Goal: Find specific page/section: Find specific page/section

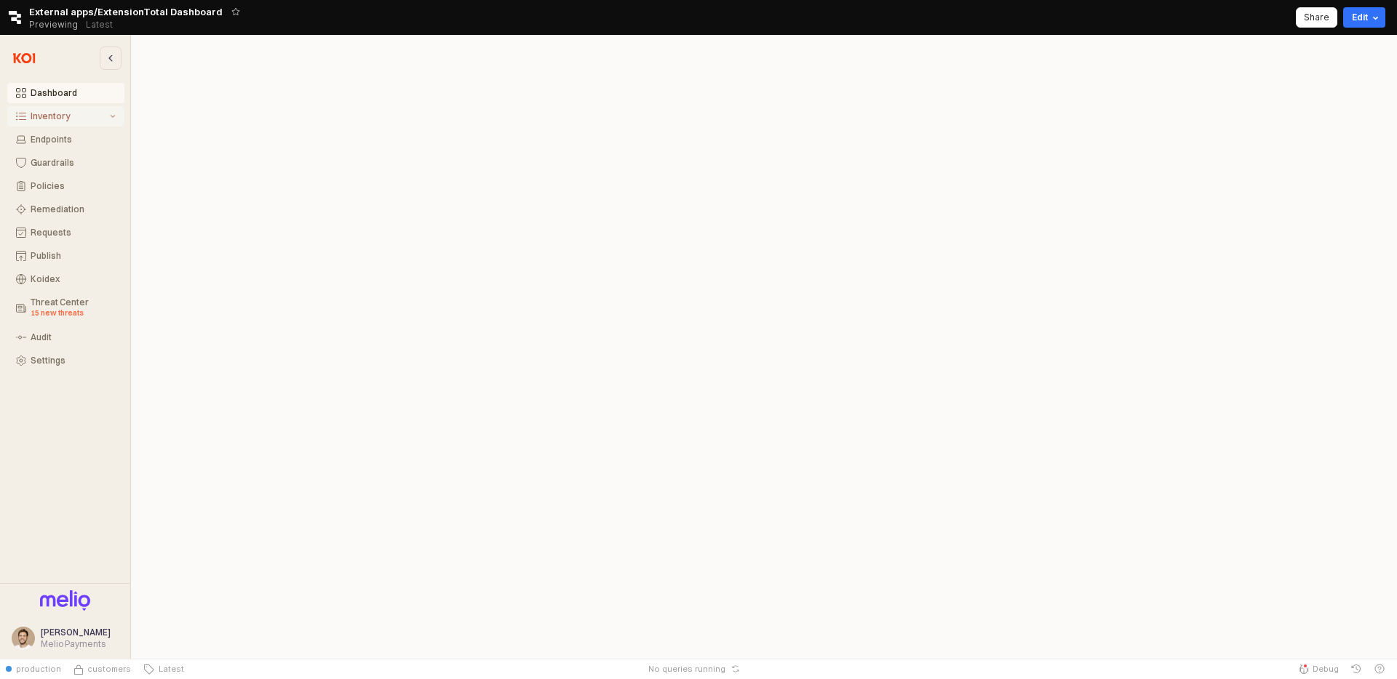
click at [78, 115] on div "Inventory" at bounding box center [69, 116] width 76 height 10
click at [75, 158] on div "Software Preview" at bounding box center [75, 169] width 81 height 22
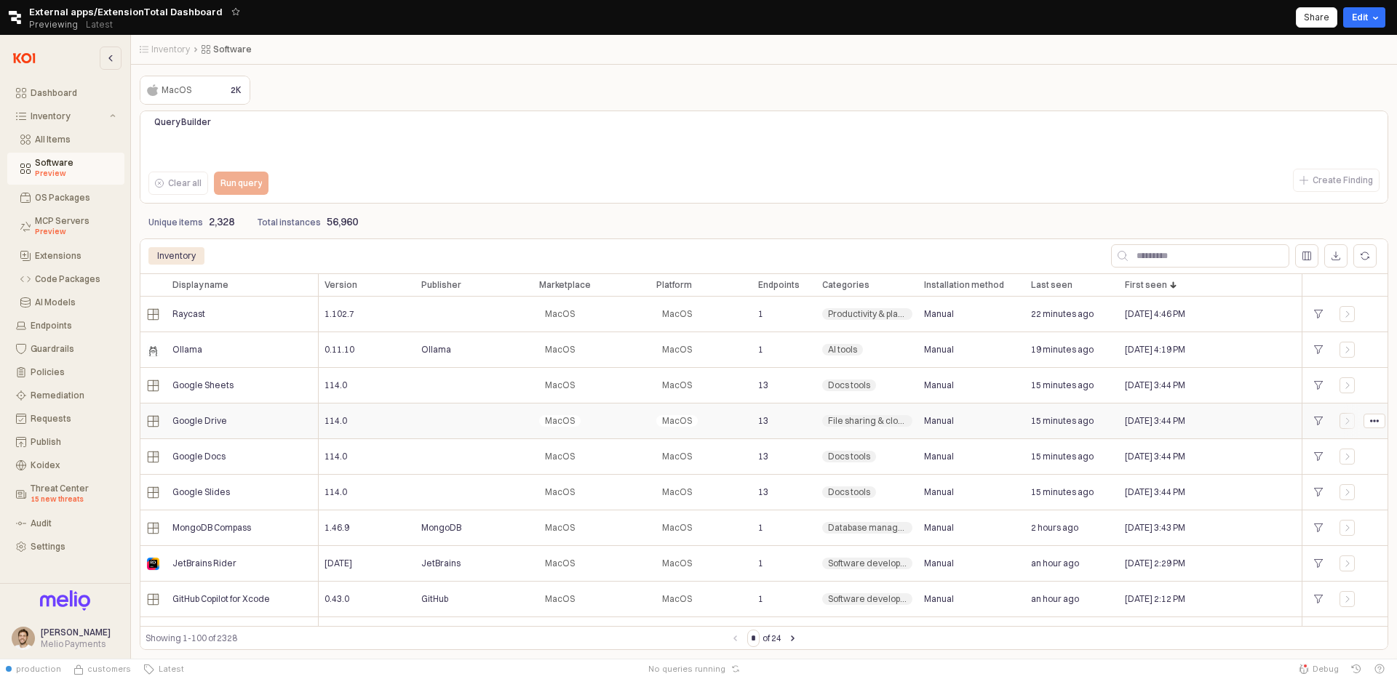
click at [656, 434] on div "MacOS" at bounding box center [701, 422] width 102 height 36
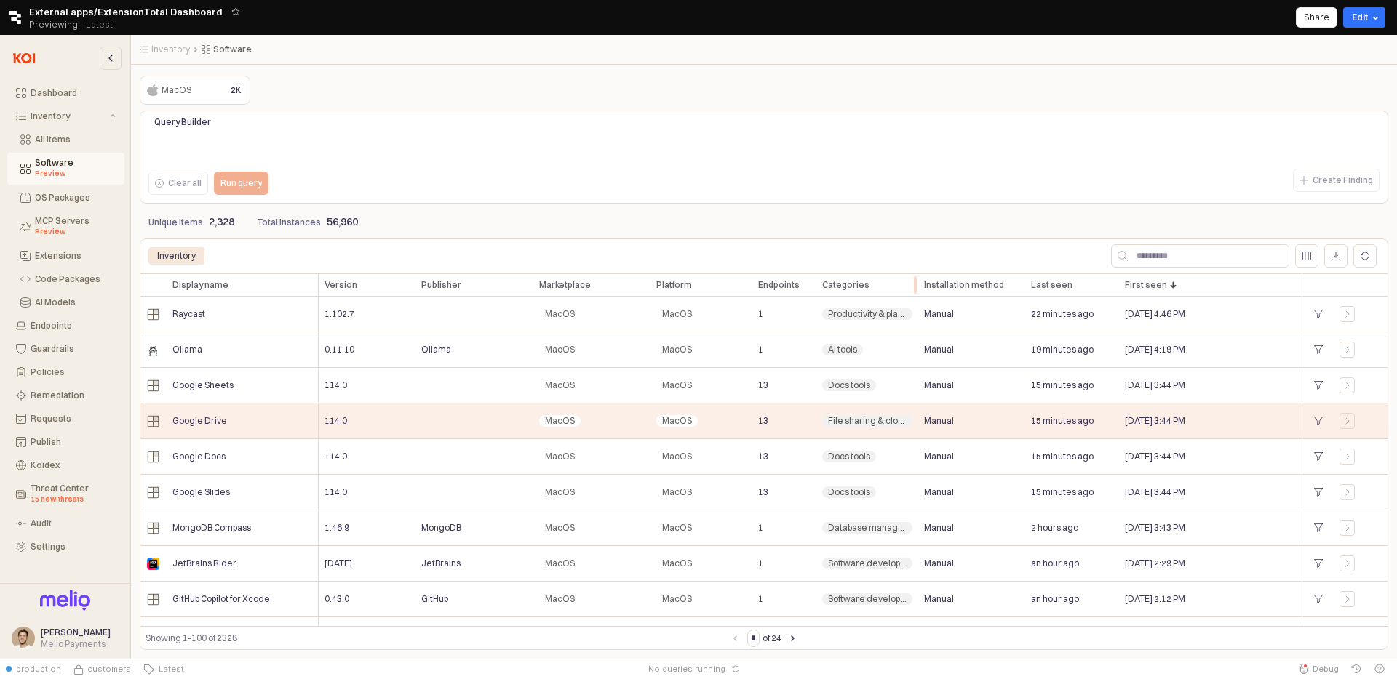
scroll to position [2, 0]
drag, startPoint x: 908, startPoint y: 279, endPoint x: 936, endPoint y: 279, distance: 28.4
click at [927, 278] on div "App Frame" at bounding box center [927, 284] width 0 height 23
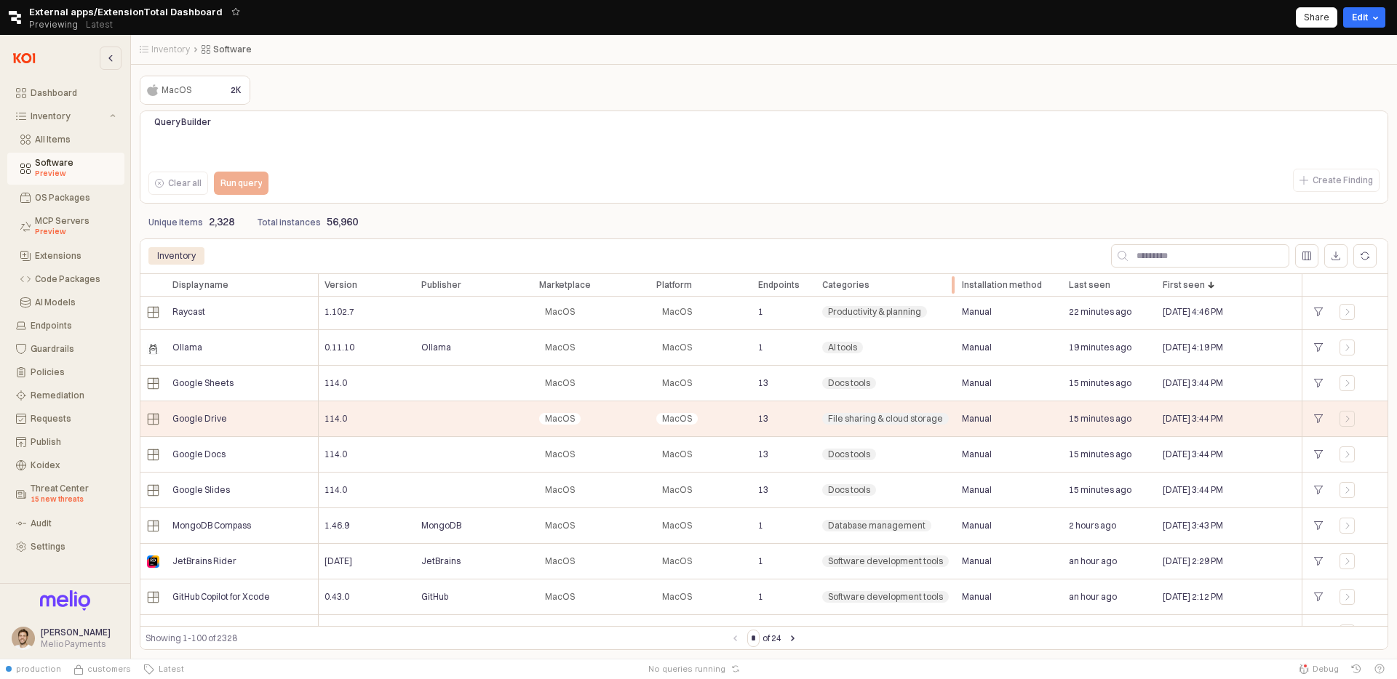
drag, startPoint x: 936, startPoint y: 279, endPoint x: 949, endPoint y: 279, distance: 13.1
click at [956, 279] on div "App Frame" at bounding box center [956, 284] width 0 height 23
click at [933, 355] on div "AI tools" at bounding box center [886, 348] width 140 height 36
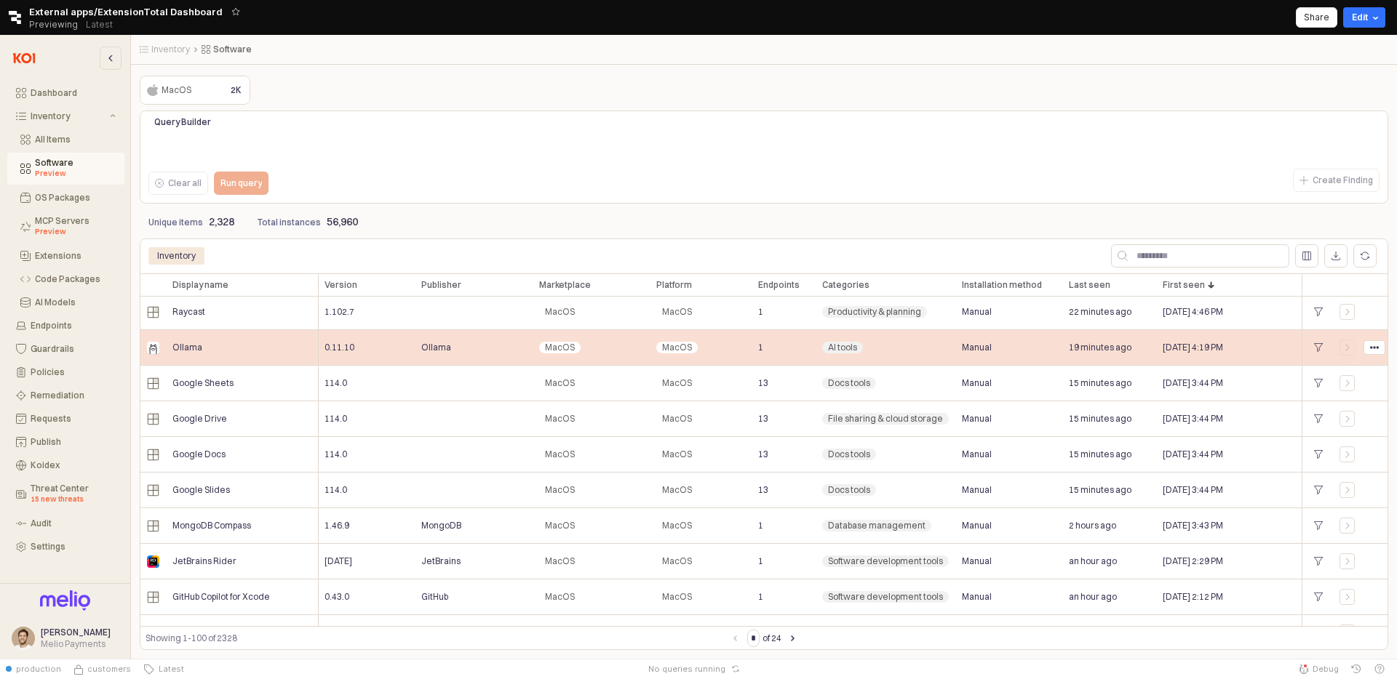
click at [922, 320] on div "Productivity & planning" at bounding box center [886, 313] width 140 height 36
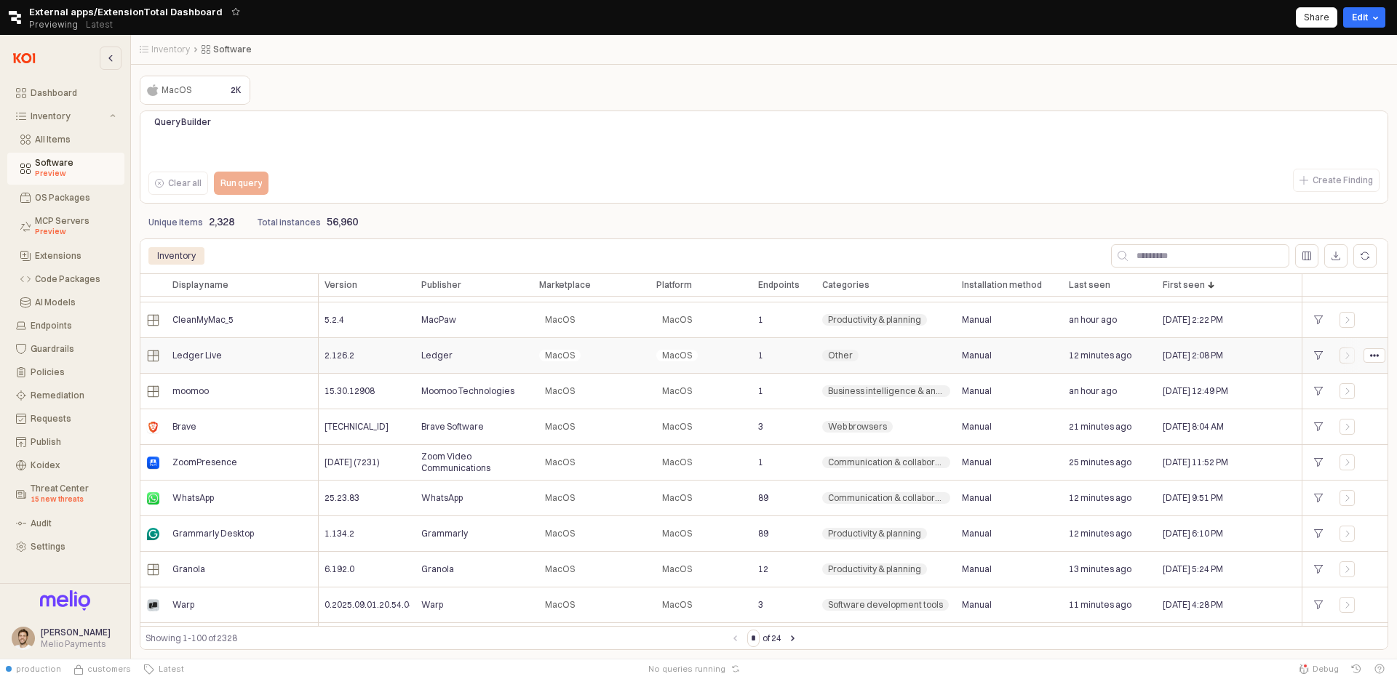
scroll to position [0, 0]
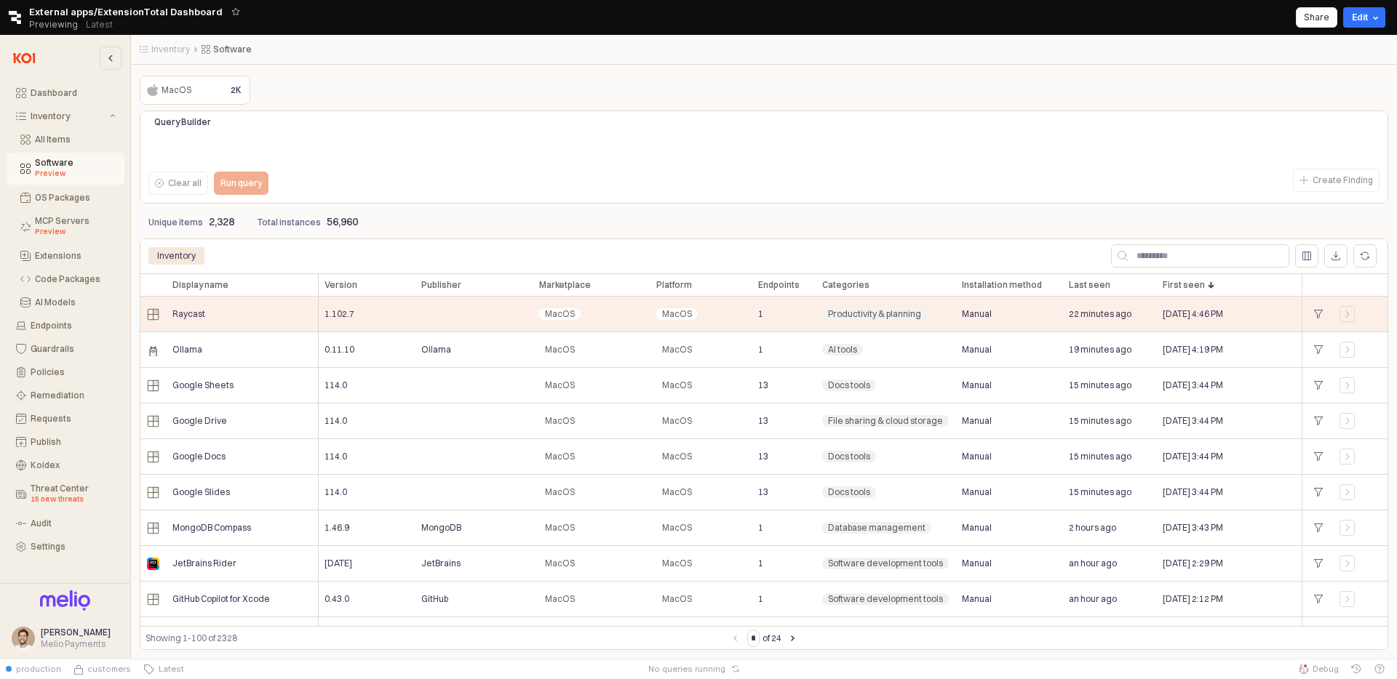
click at [154, 288] on div "App Frame" at bounding box center [153, 284] width 27 height 23
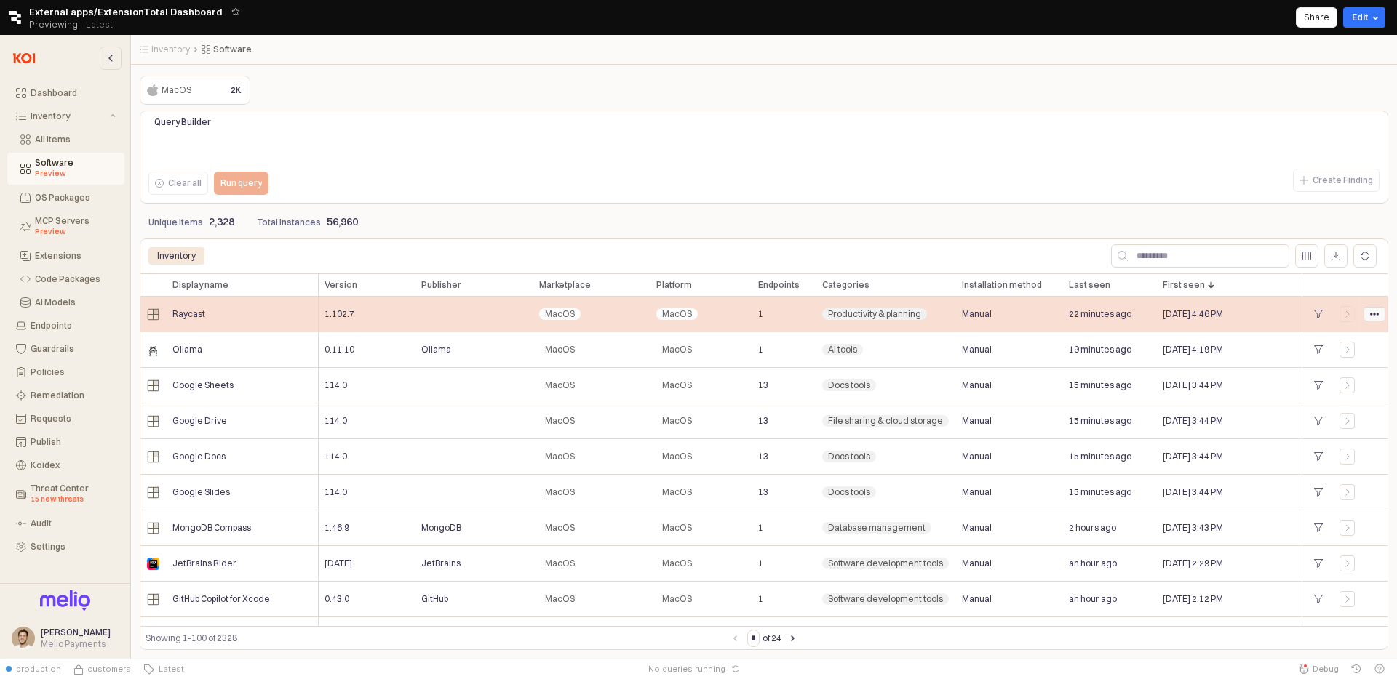
click at [1372, 311] on icon "App Frame" at bounding box center [1374, 314] width 9 height 9
click at [1349, 316] on icon "App Frame" at bounding box center [1347, 314] width 9 height 9
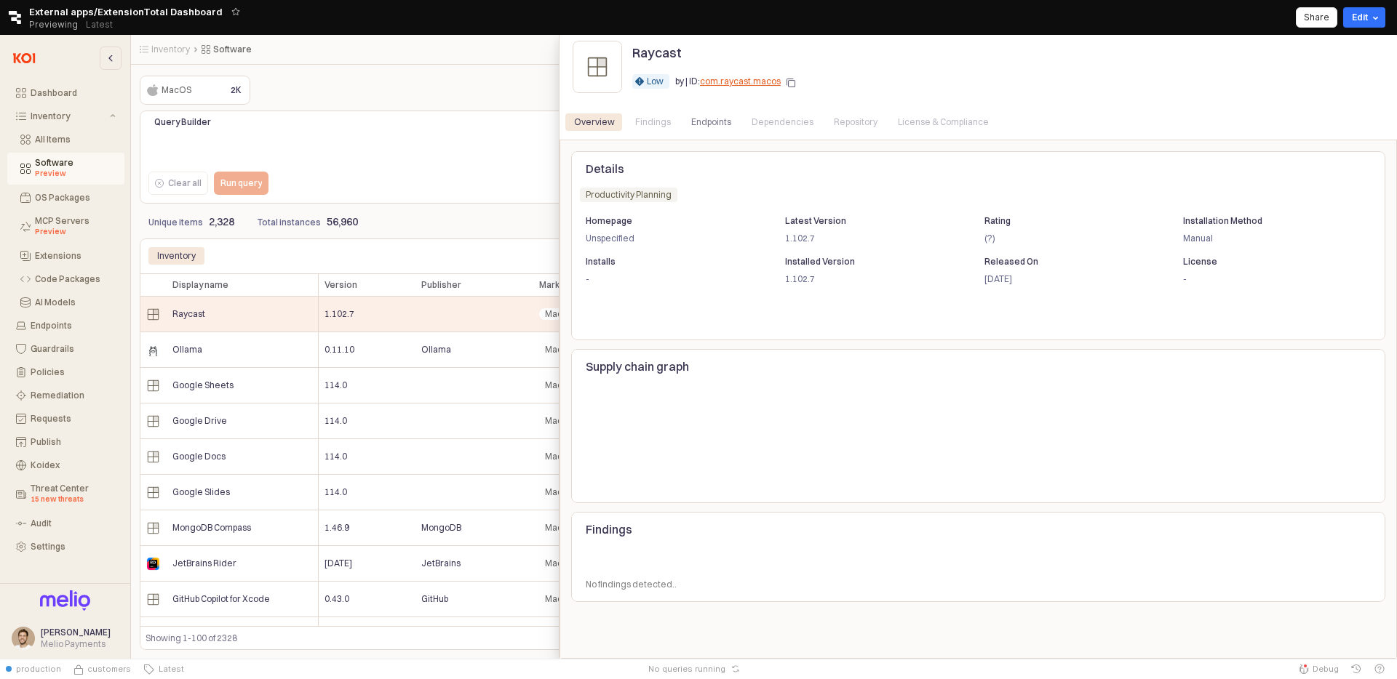
click at [411, 111] on div at bounding box center [698, 347] width 1397 height 624
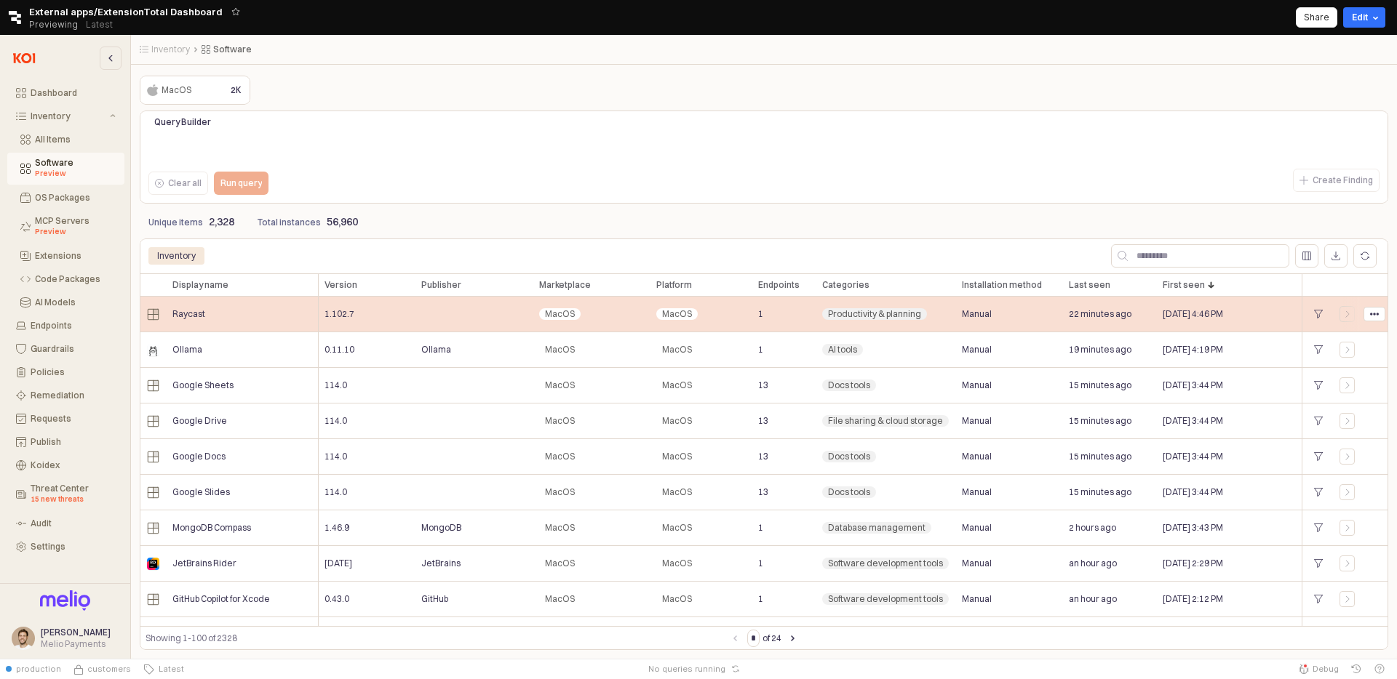
click at [1361, 313] on div "App Frame" at bounding box center [1374, 315] width 28 height 36
click at [1385, 311] on div "App Frame" at bounding box center [1374, 315] width 28 height 36
click at [1375, 313] on g "App Frame" at bounding box center [1374, 313] width 9 height 2
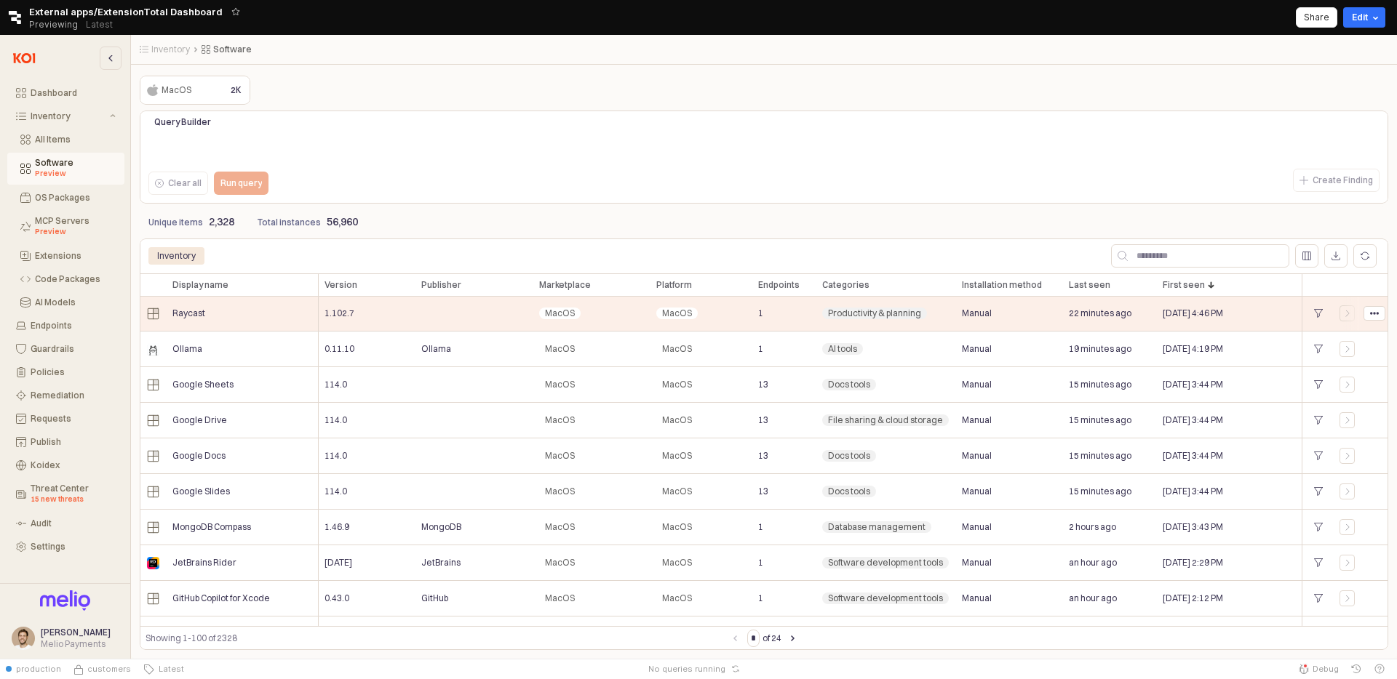
click at [1021, 270] on div "App Frame" at bounding box center [1122, 255] width 513 height 29
